Goal: Task Accomplishment & Management: Use online tool/utility

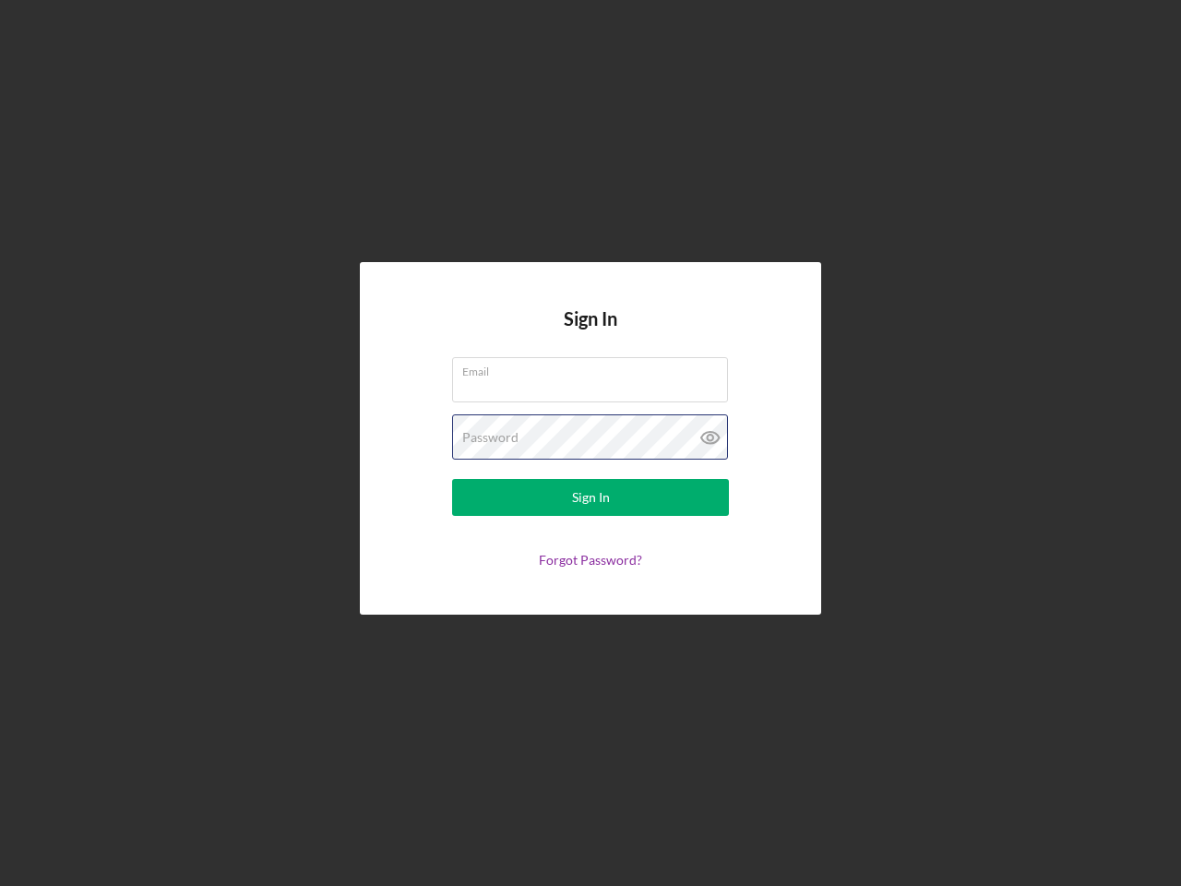
click at [591, 443] on div "Password" at bounding box center [590, 437] width 277 height 46
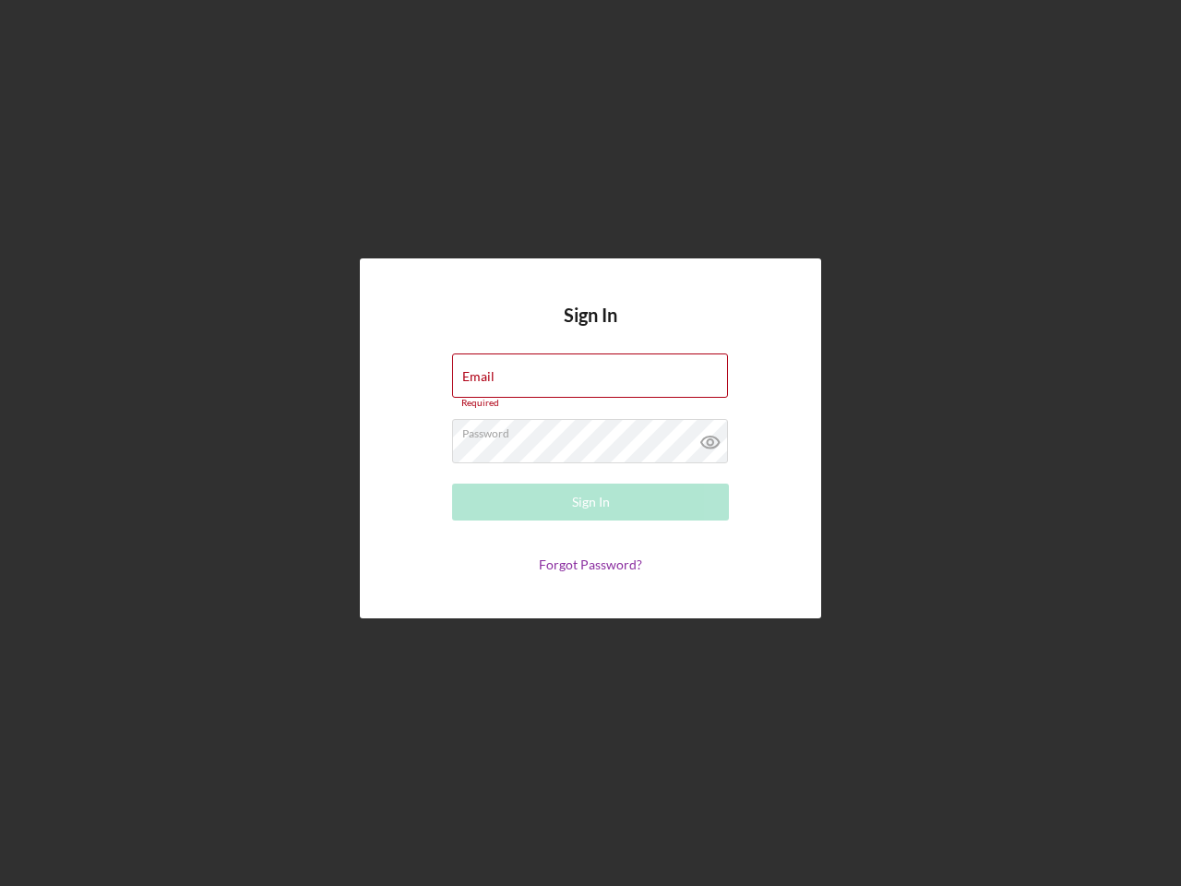
click at [711, 437] on icon at bounding box center [710, 442] width 46 height 46
